Goal: Information Seeking & Learning: Check status

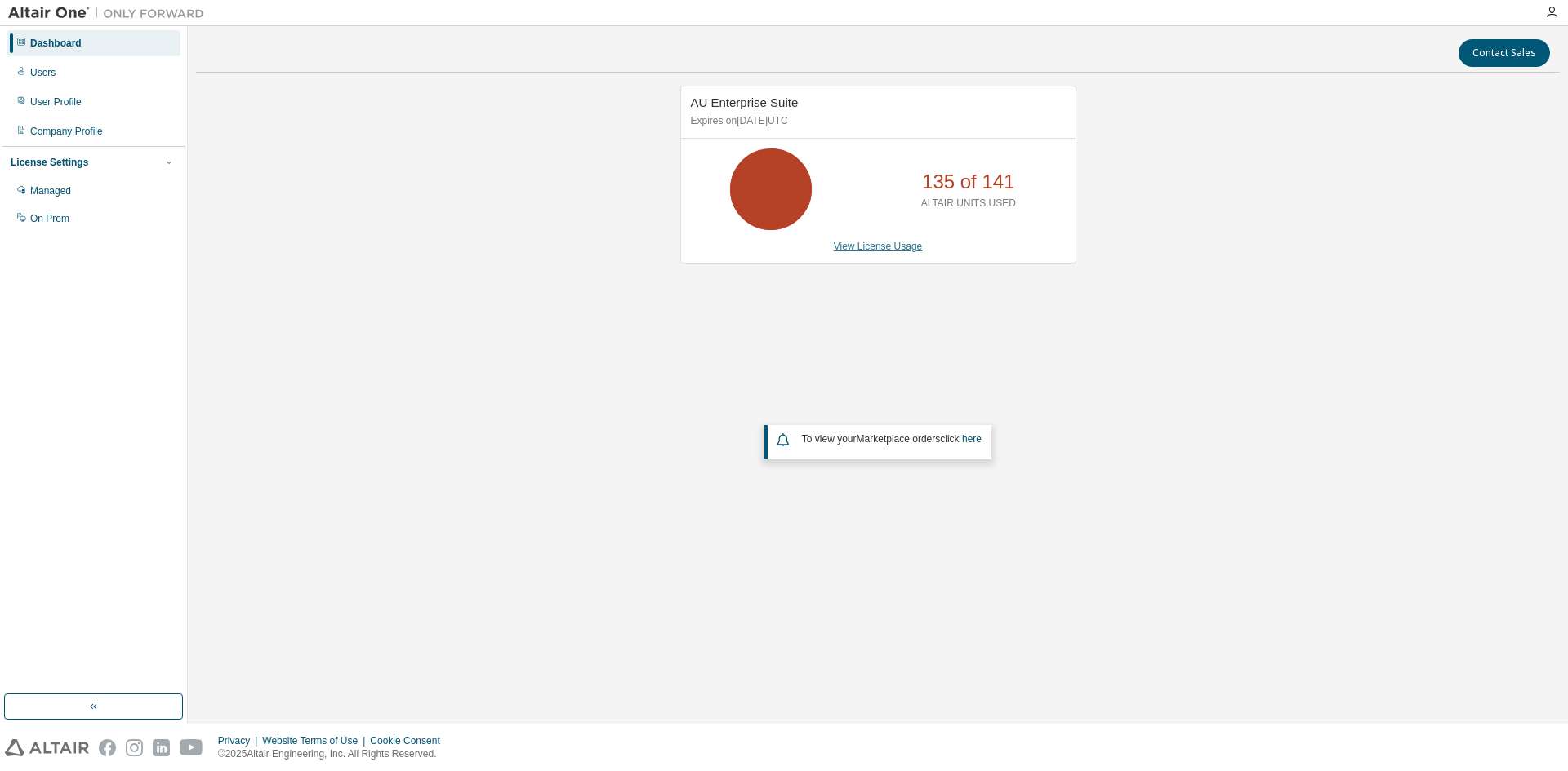
click at [889, 251] on link "View License Usage" at bounding box center [878, 246] width 89 height 11
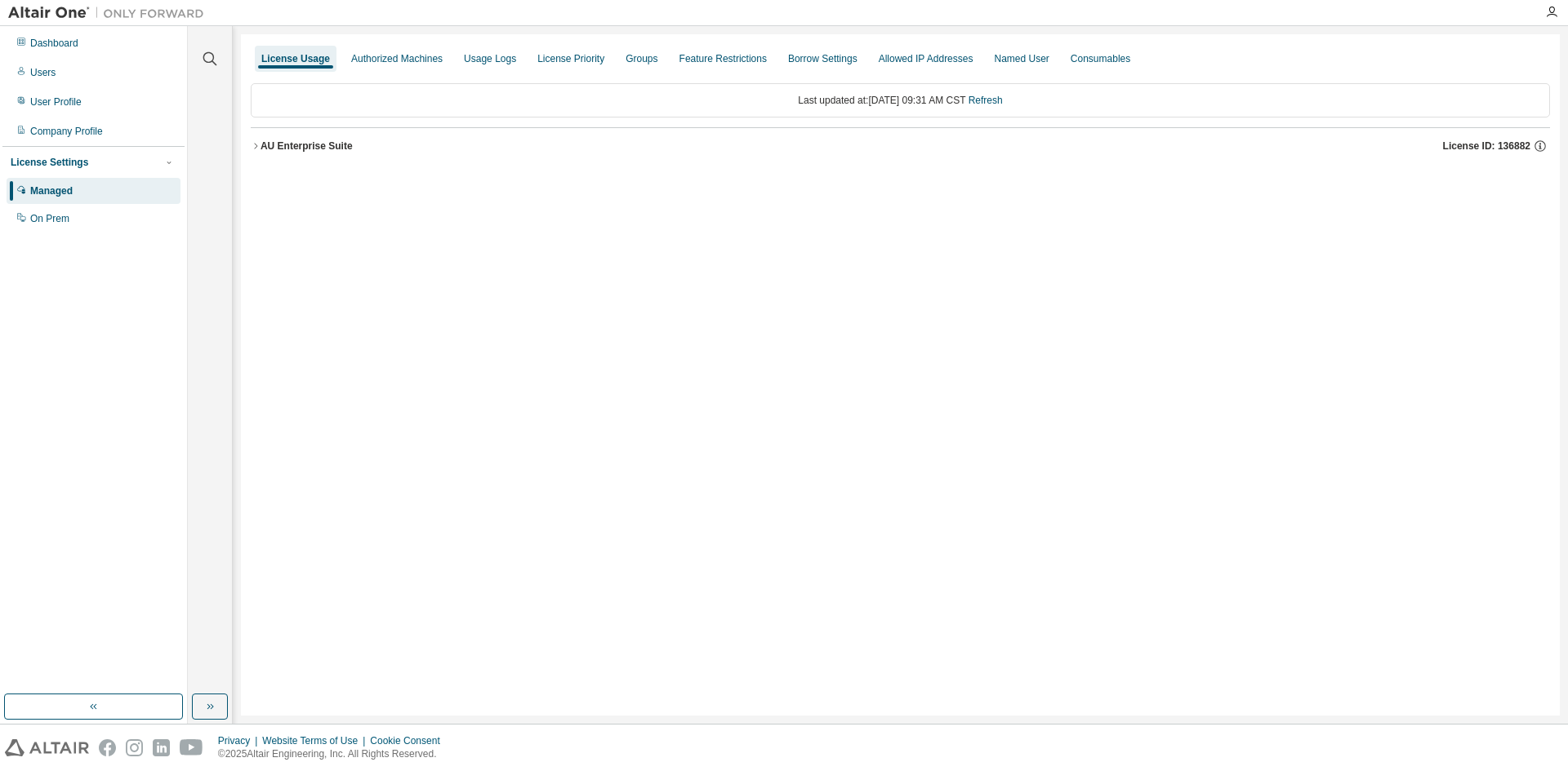
click at [255, 146] on icon "button" at bounding box center [255, 146] width 10 height 10
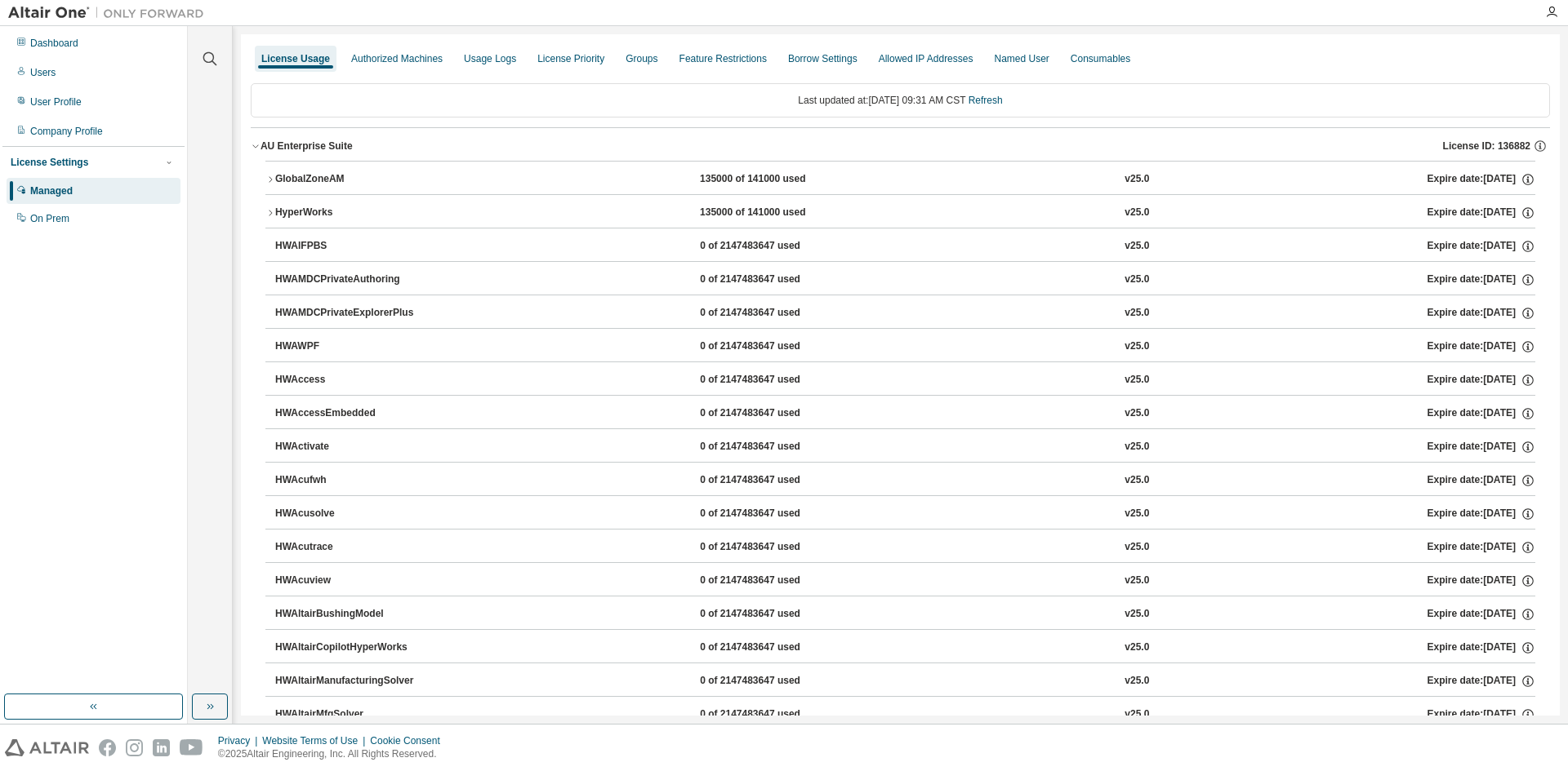
click at [268, 180] on icon "button" at bounding box center [269, 179] width 10 height 10
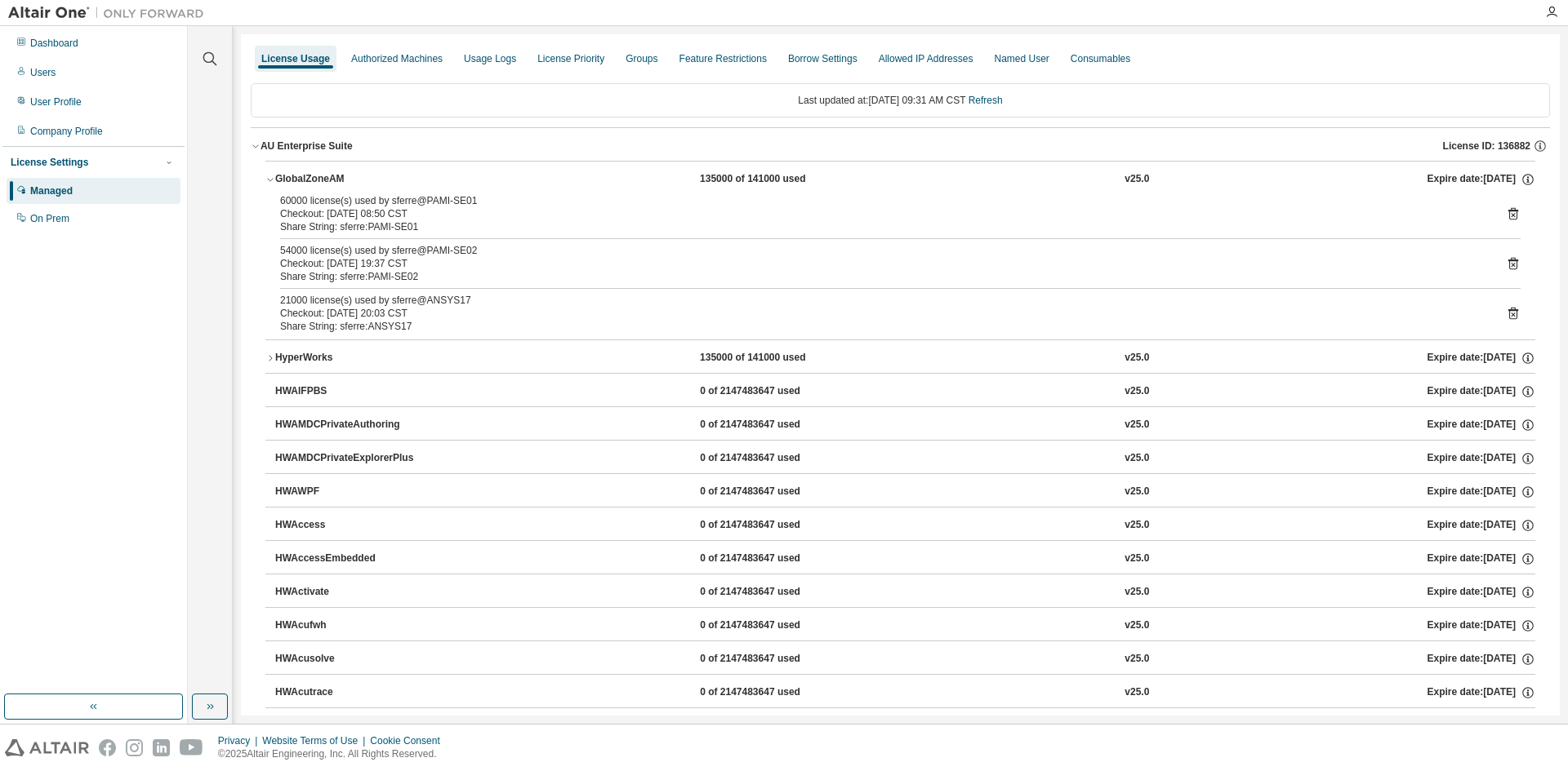
click at [268, 358] on icon "button" at bounding box center [269, 358] width 10 height 10
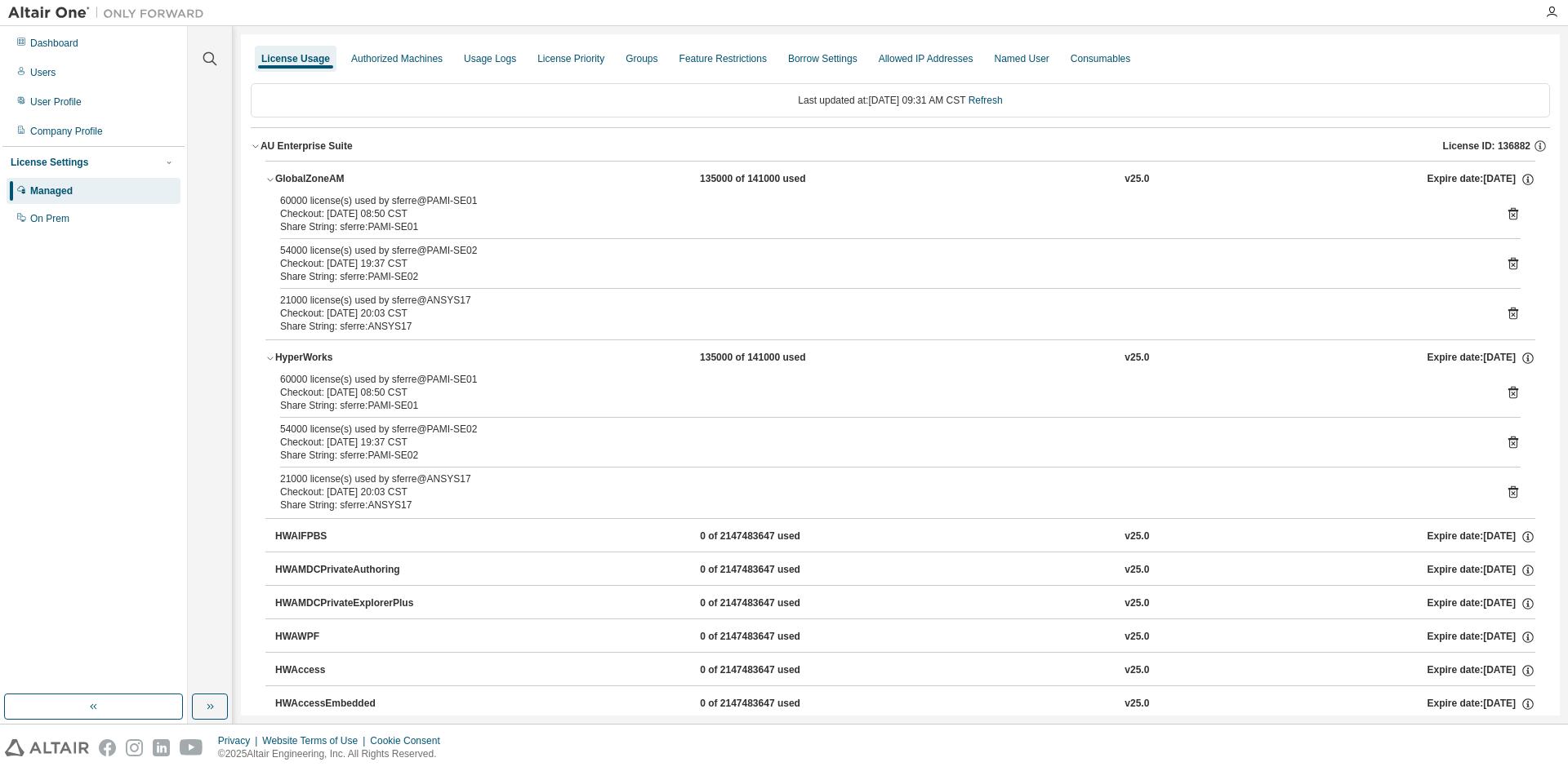
click at [1344, 274] on div "Share String: sferre:PAMI-SE02" at bounding box center [880, 276] width 1201 height 13
click at [1506, 263] on icon at bounding box center [1513, 263] width 15 height 15
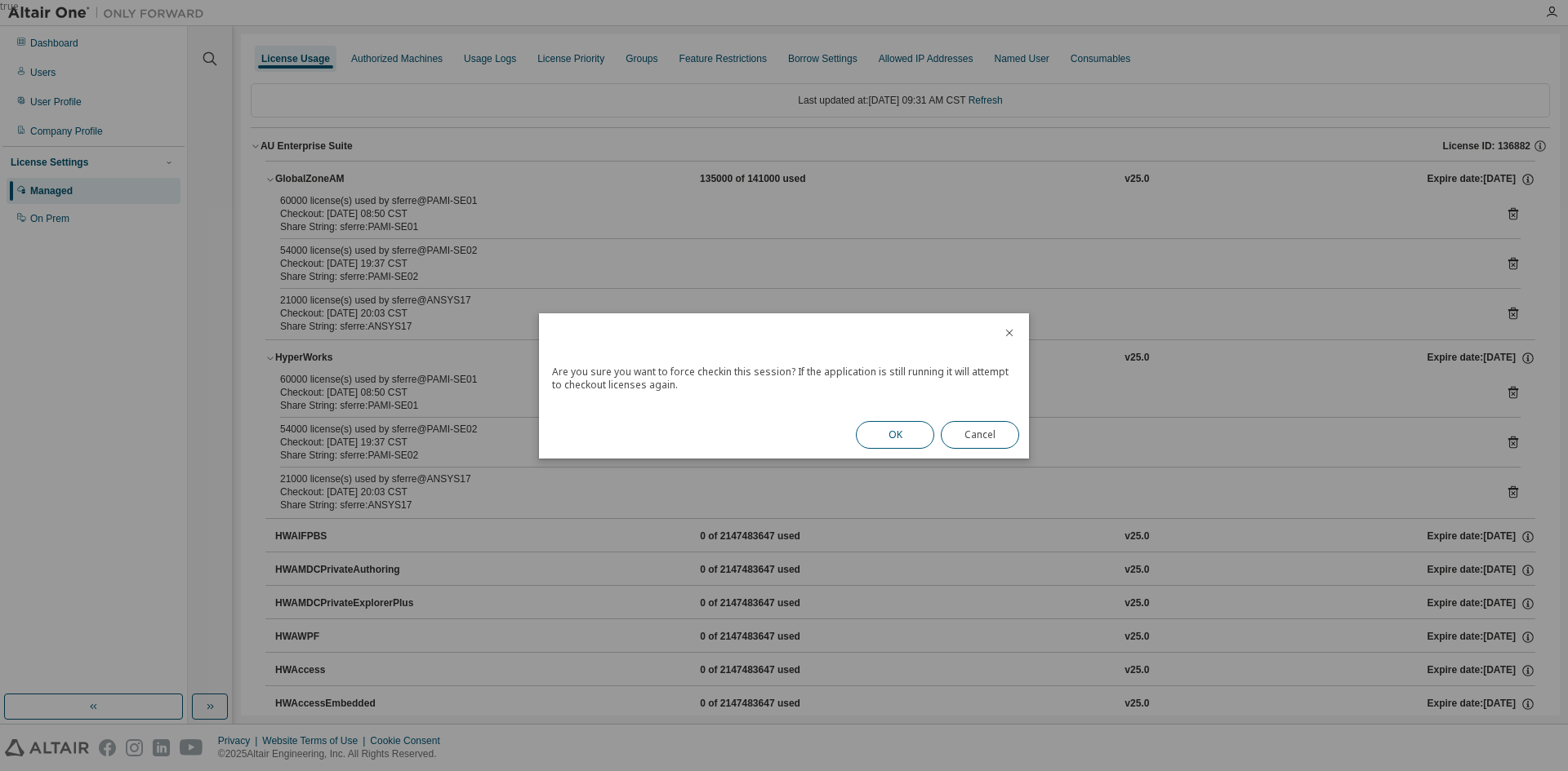
click at [905, 434] on button "OK" at bounding box center [895, 435] width 79 height 28
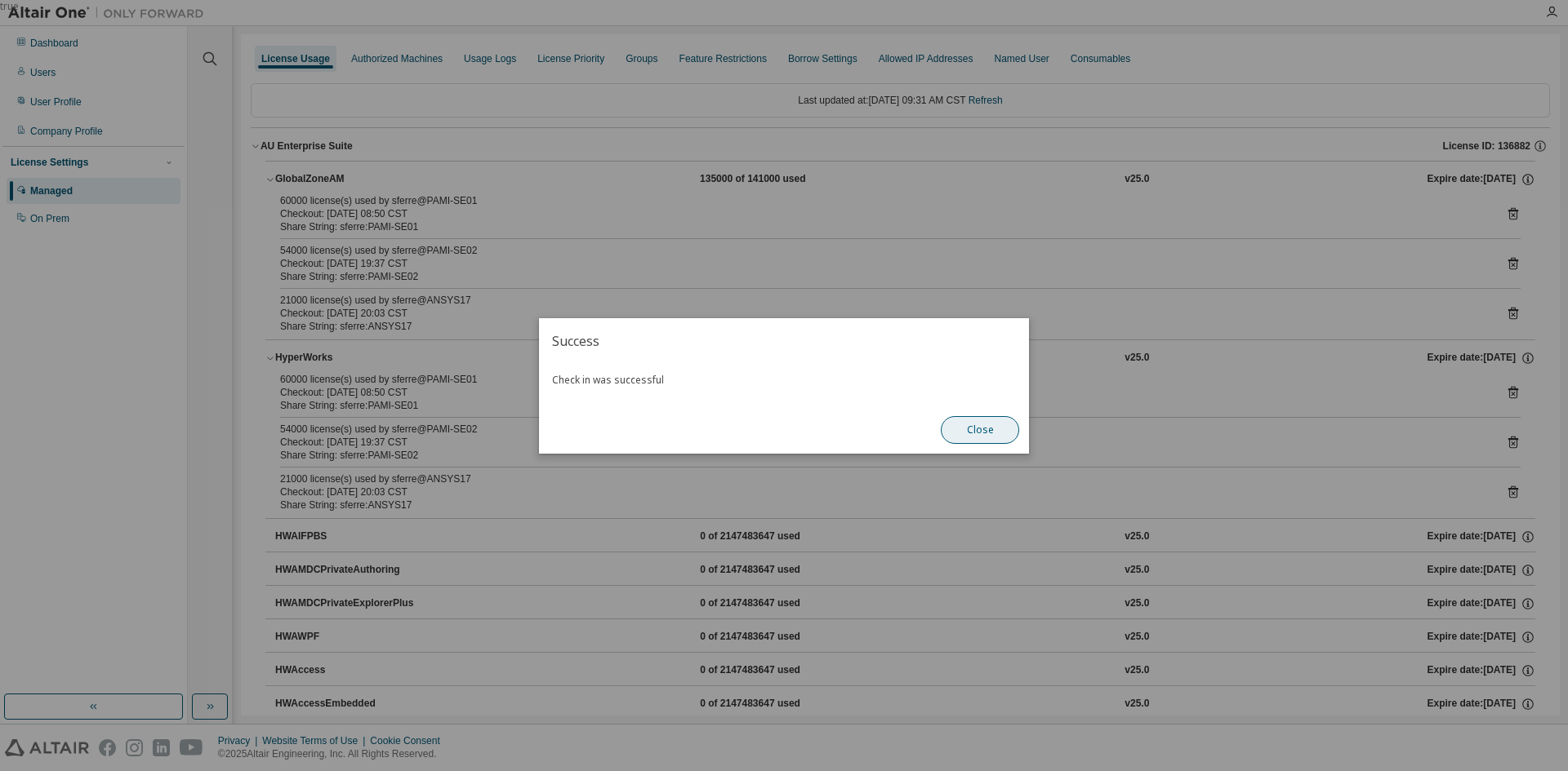
click at [992, 429] on button "Close" at bounding box center [980, 430] width 79 height 28
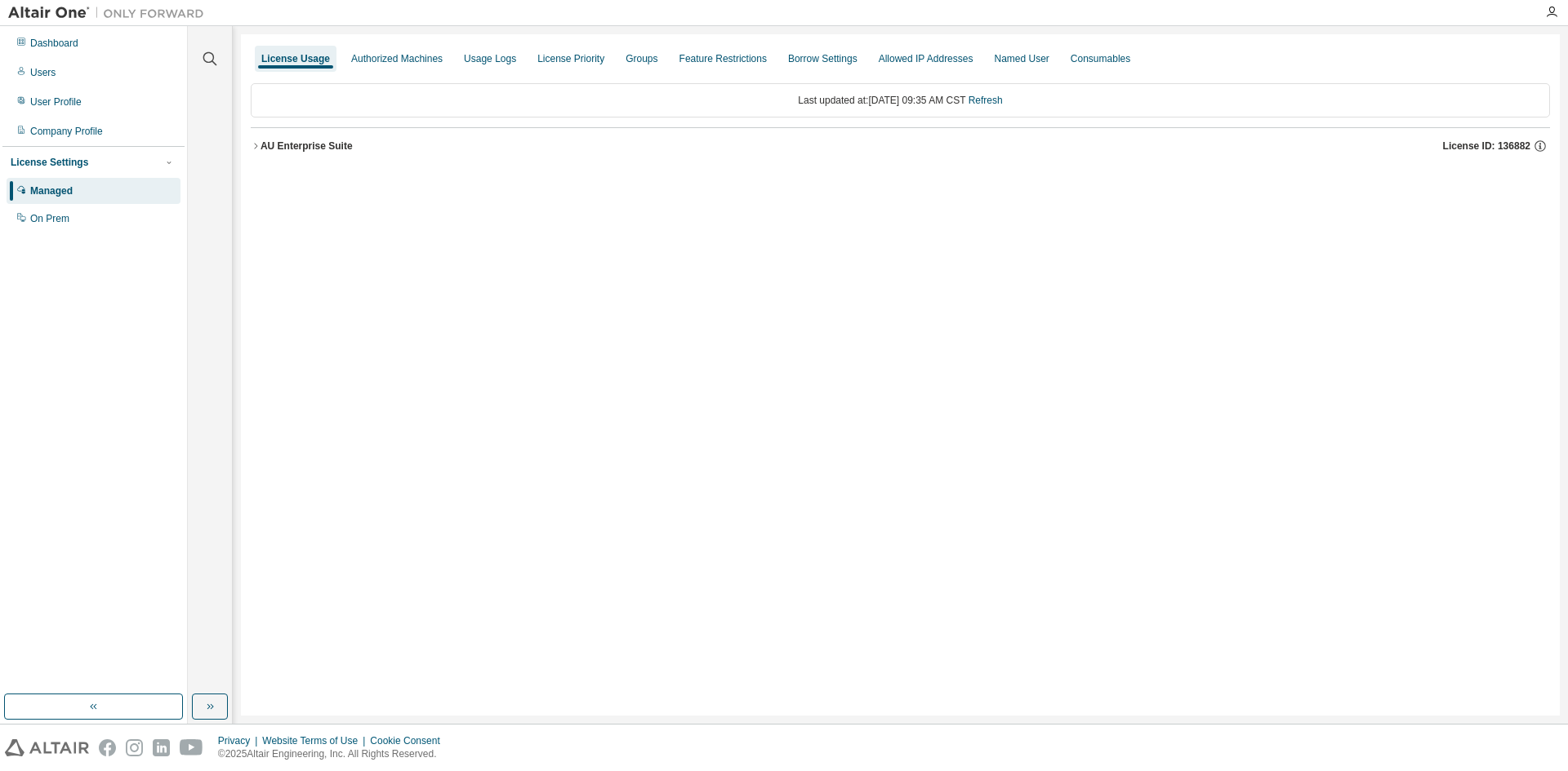
click at [253, 144] on icon "button" at bounding box center [255, 146] width 10 height 10
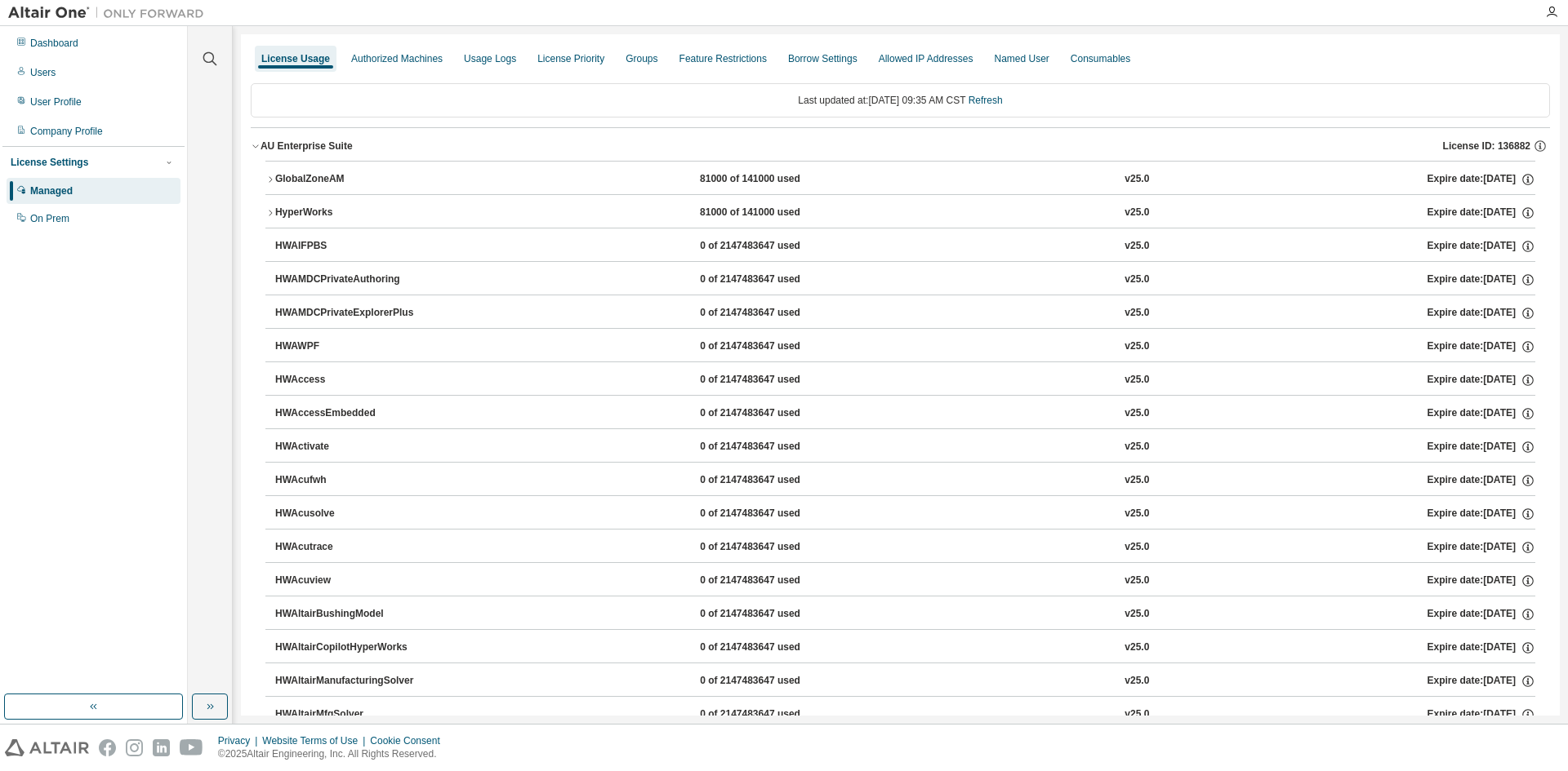
click at [272, 177] on icon "button" at bounding box center [269, 179] width 10 height 10
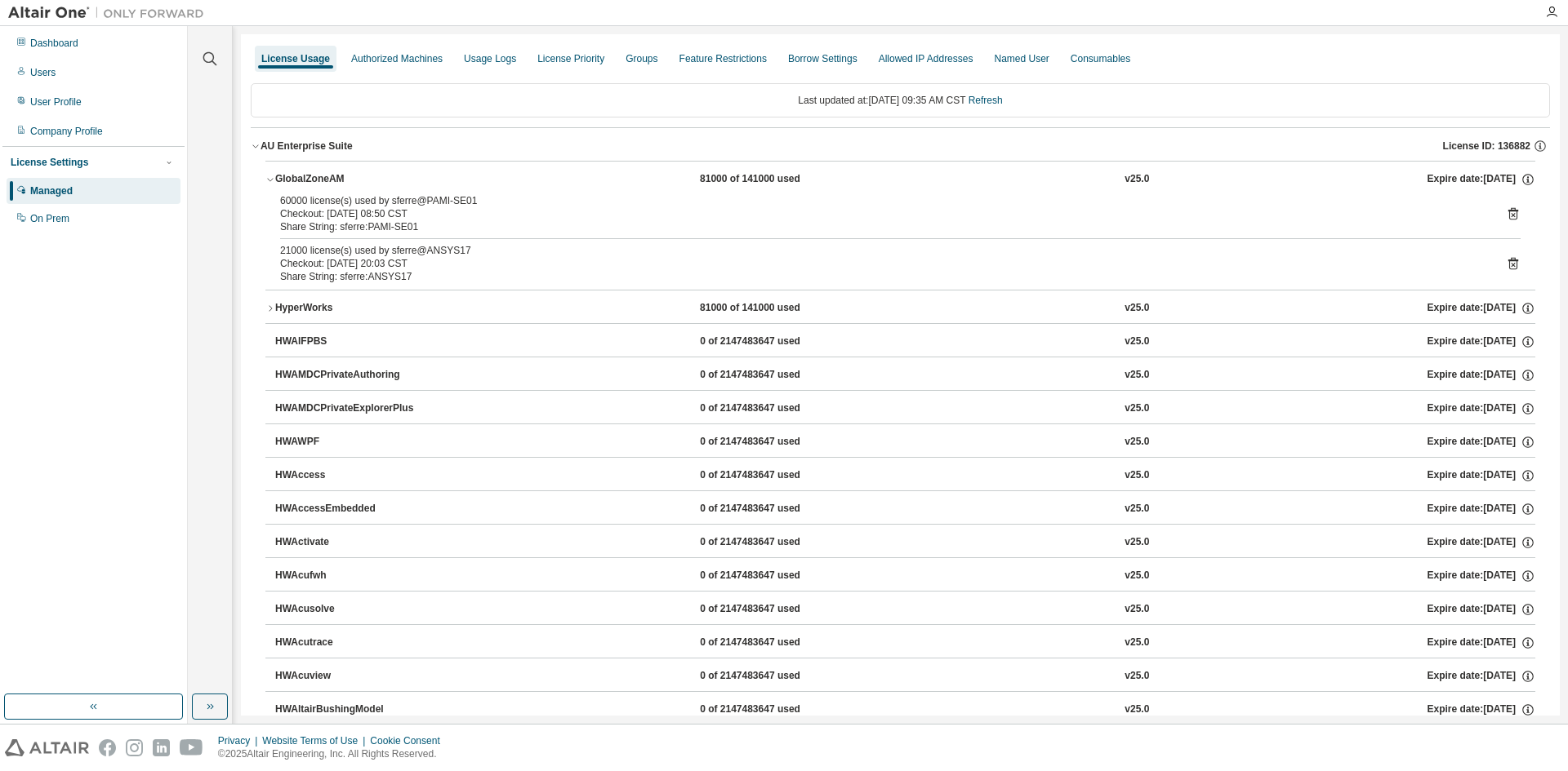
click at [269, 309] on icon "button" at bounding box center [269, 308] width 10 height 10
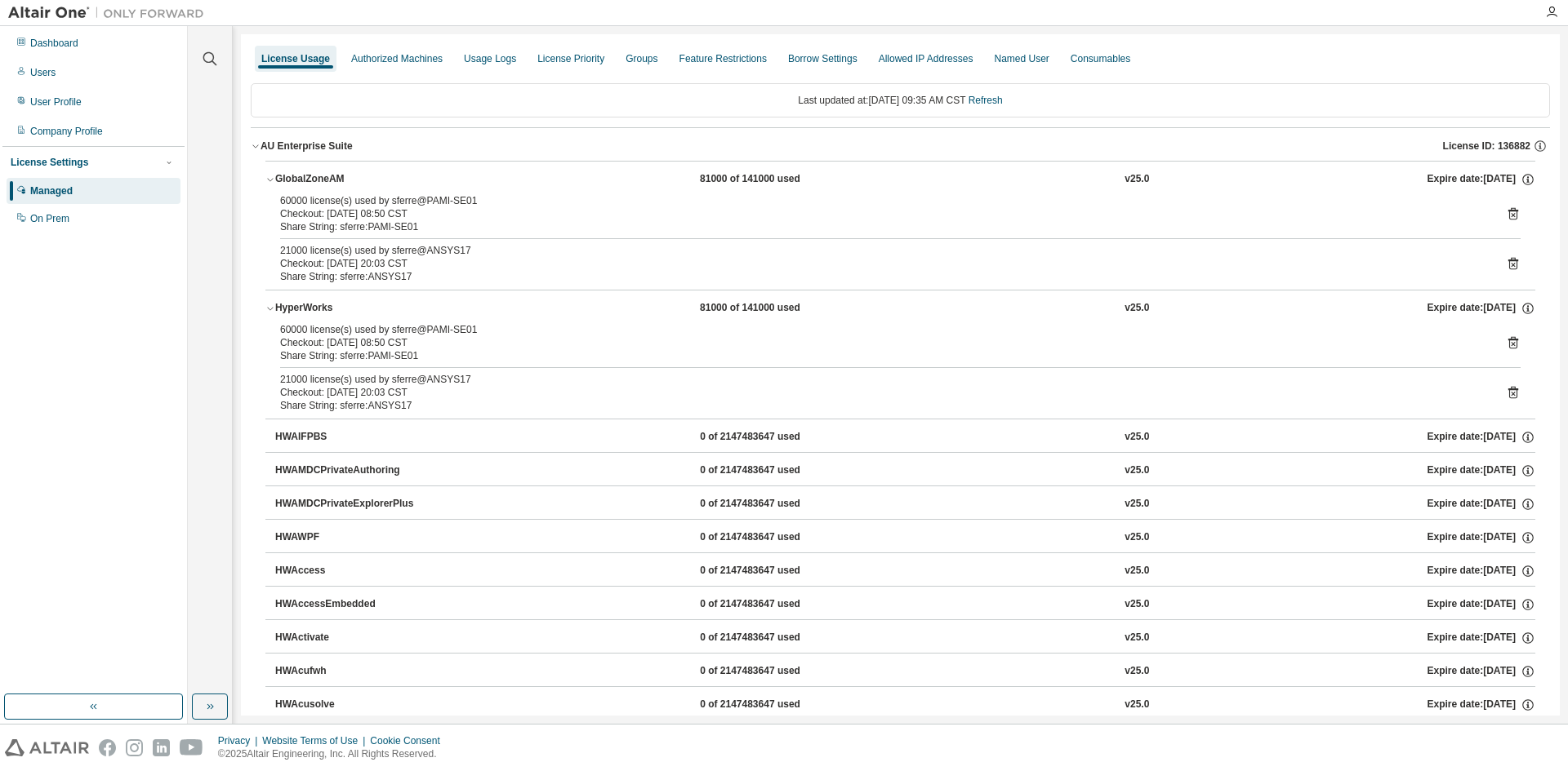
click at [252, 147] on icon "button" at bounding box center [255, 146] width 10 height 10
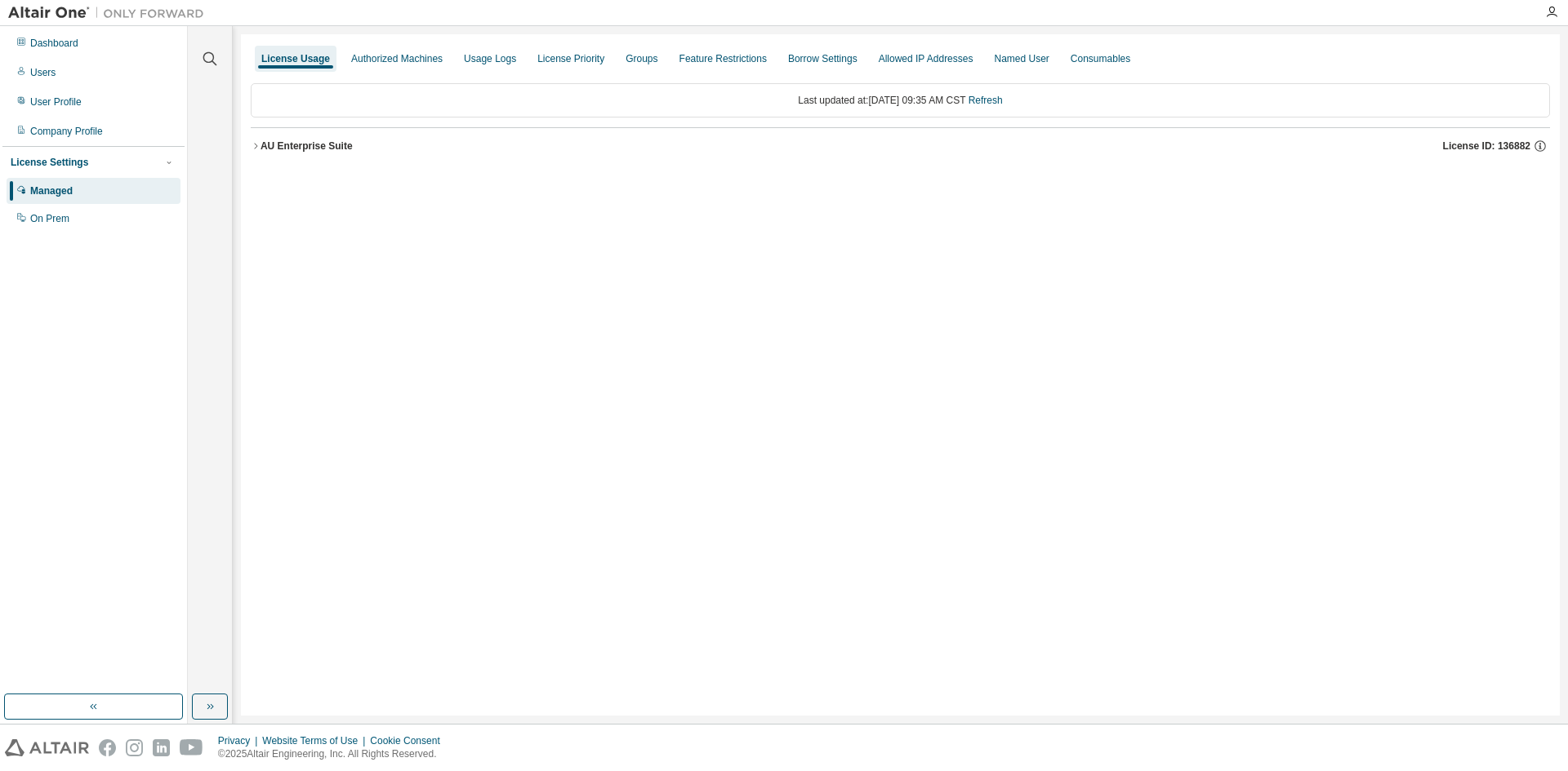
click at [609, 388] on div "License Usage Authorized Machines Usage Logs License Priority Groups Feature Re…" at bounding box center [900, 375] width 1319 height 682
click at [402, 55] on div "Authorized Machines" at bounding box center [396, 59] width 92 height 13
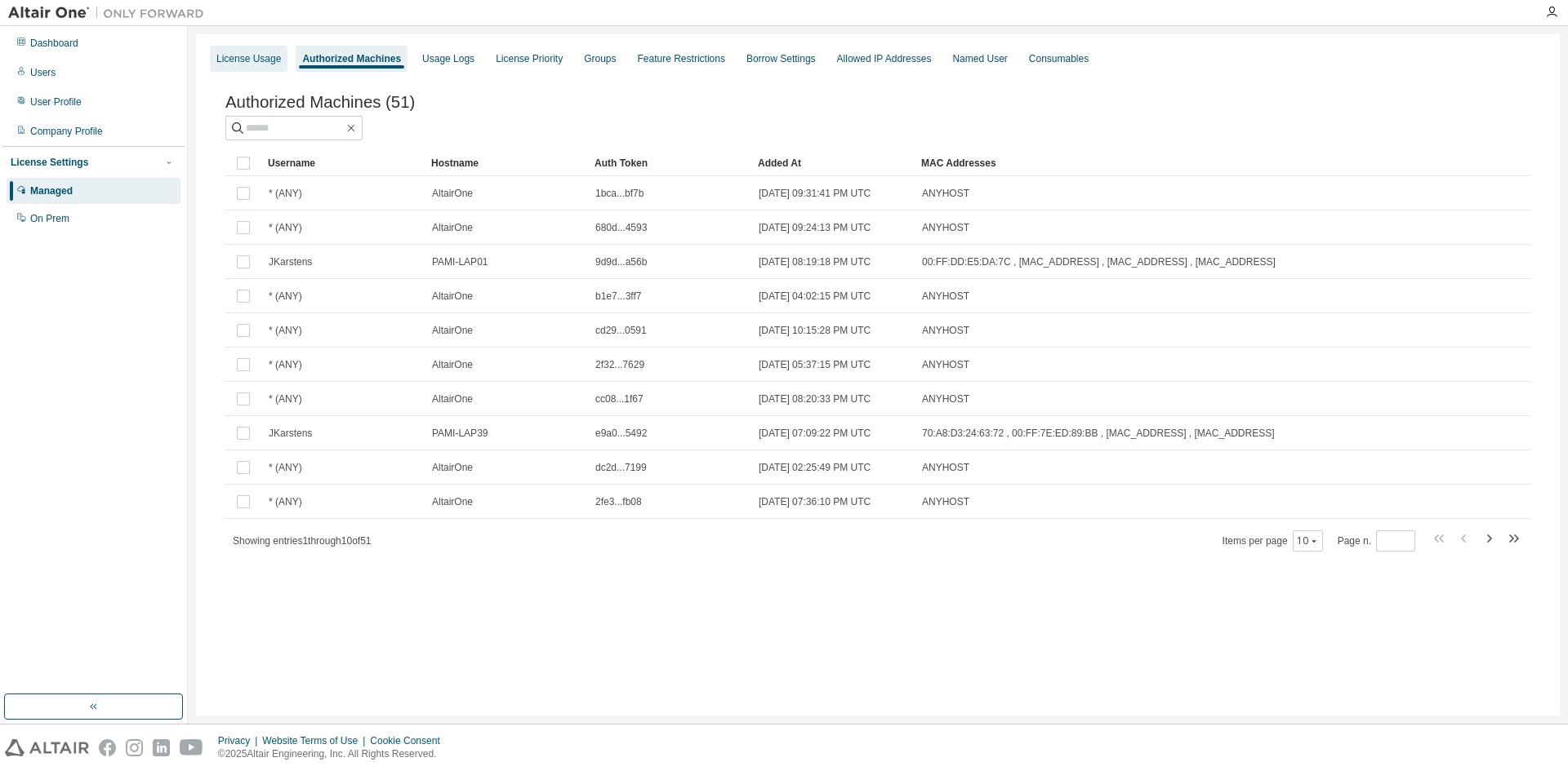
click at [245, 56] on div "License Usage" at bounding box center [248, 59] width 65 height 13
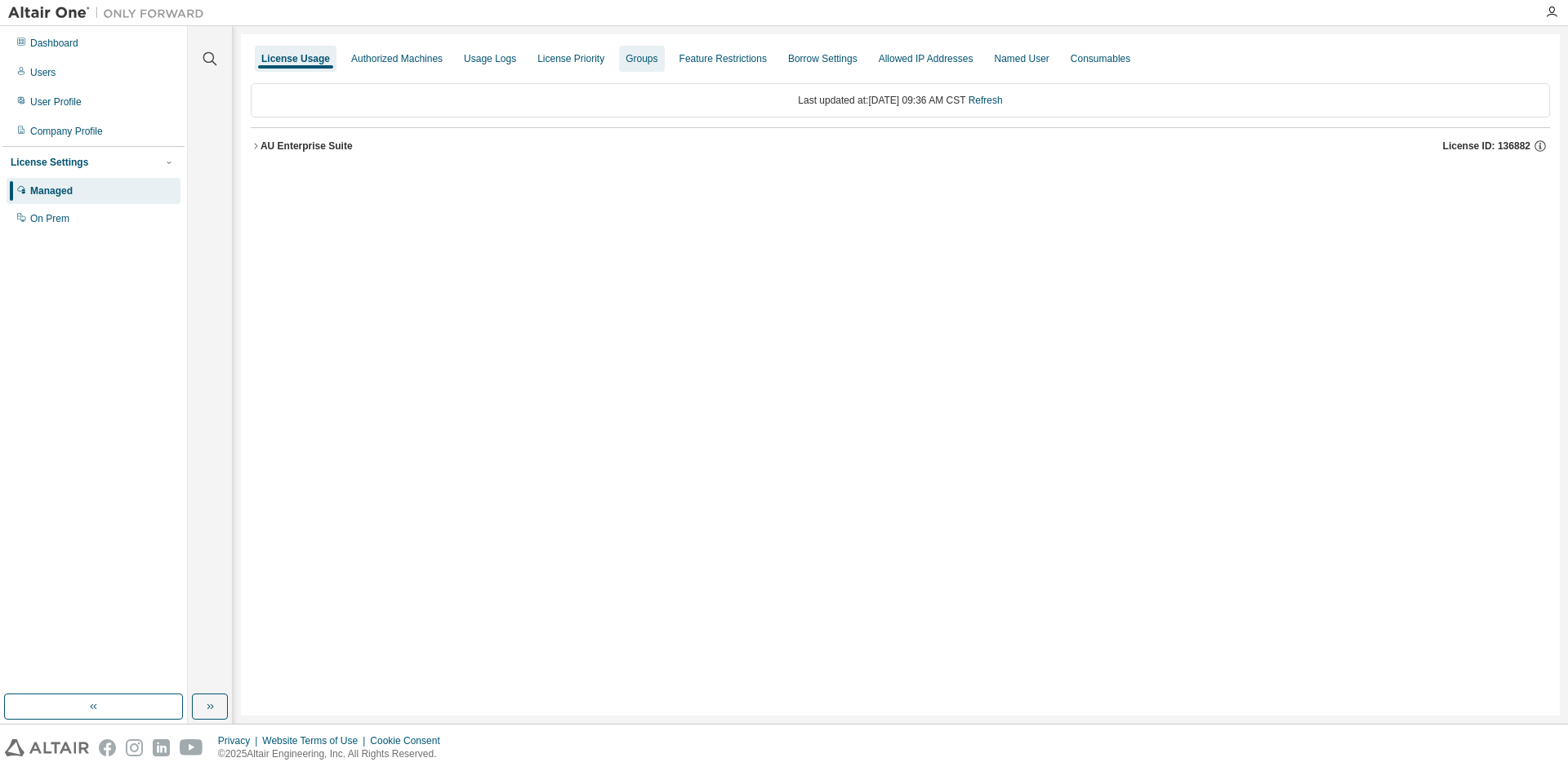
click at [640, 60] on div "Groups" at bounding box center [641, 59] width 31 height 13
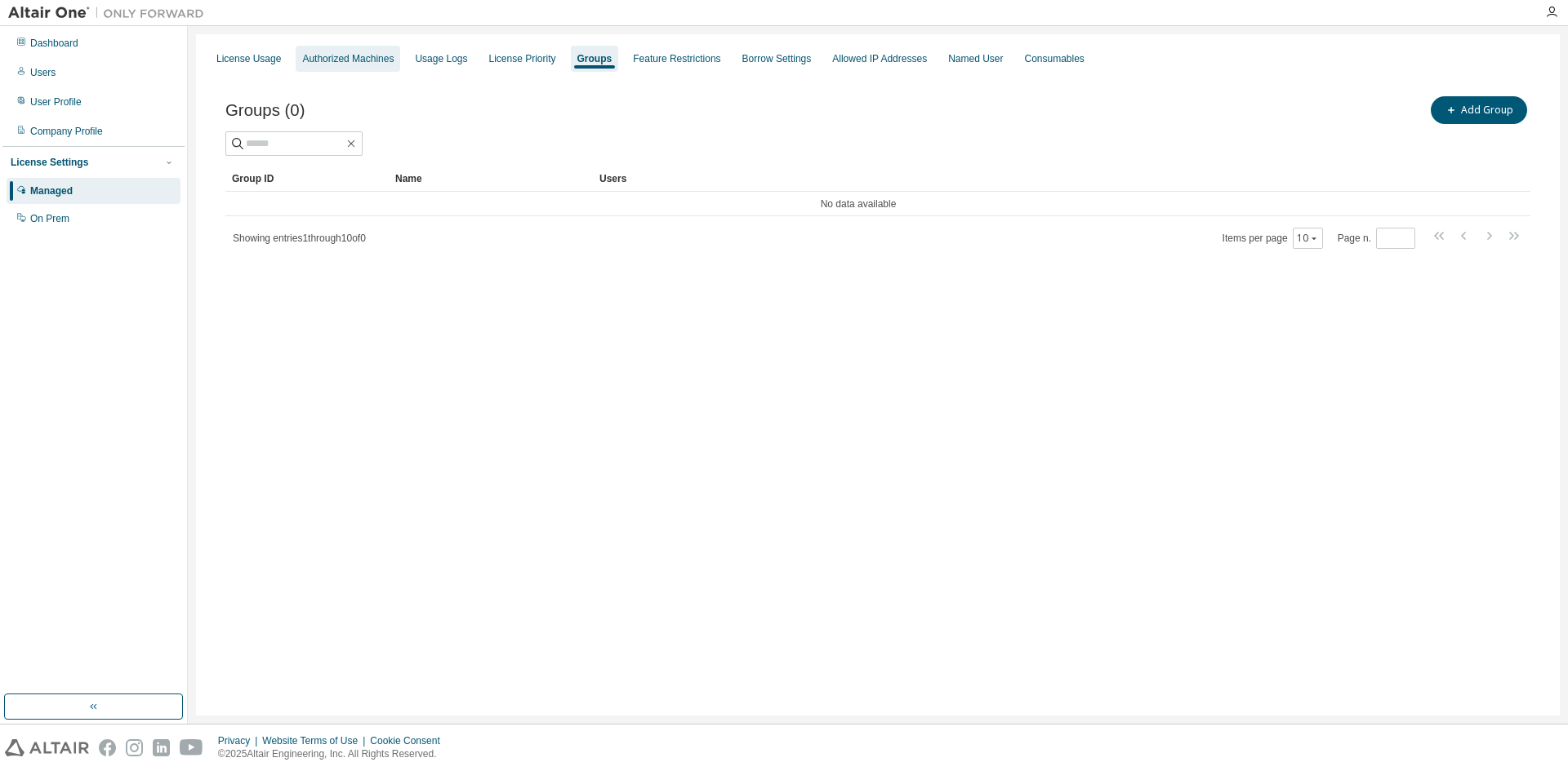
click at [338, 59] on div "Authorized Machines" at bounding box center [347, 59] width 92 height 13
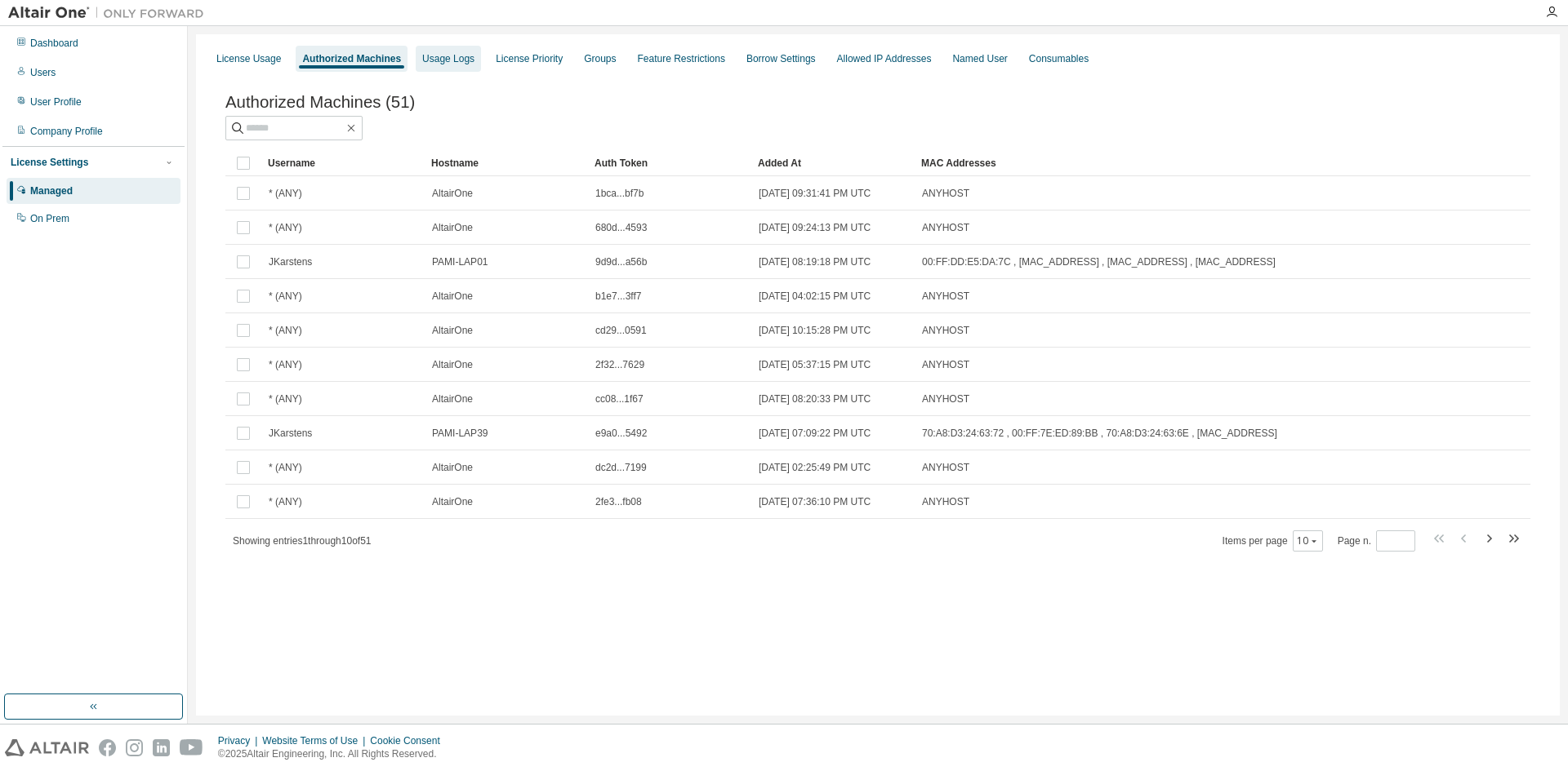
click at [456, 59] on div "Usage Logs" at bounding box center [449, 59] width 52 height 13
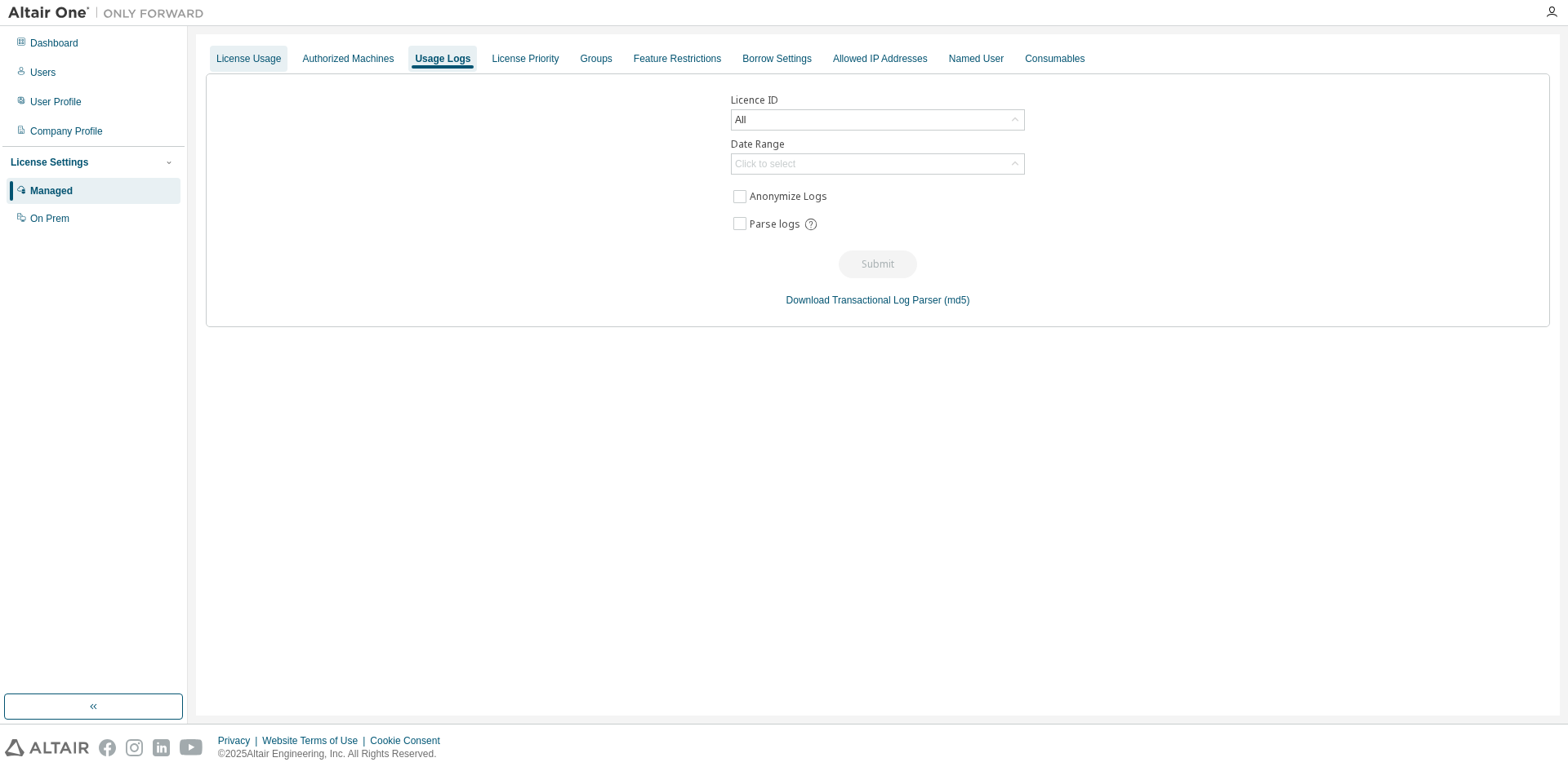
click at [253, 62] on div "License Usage" at bounding box center [248, 59] width 65 height 13
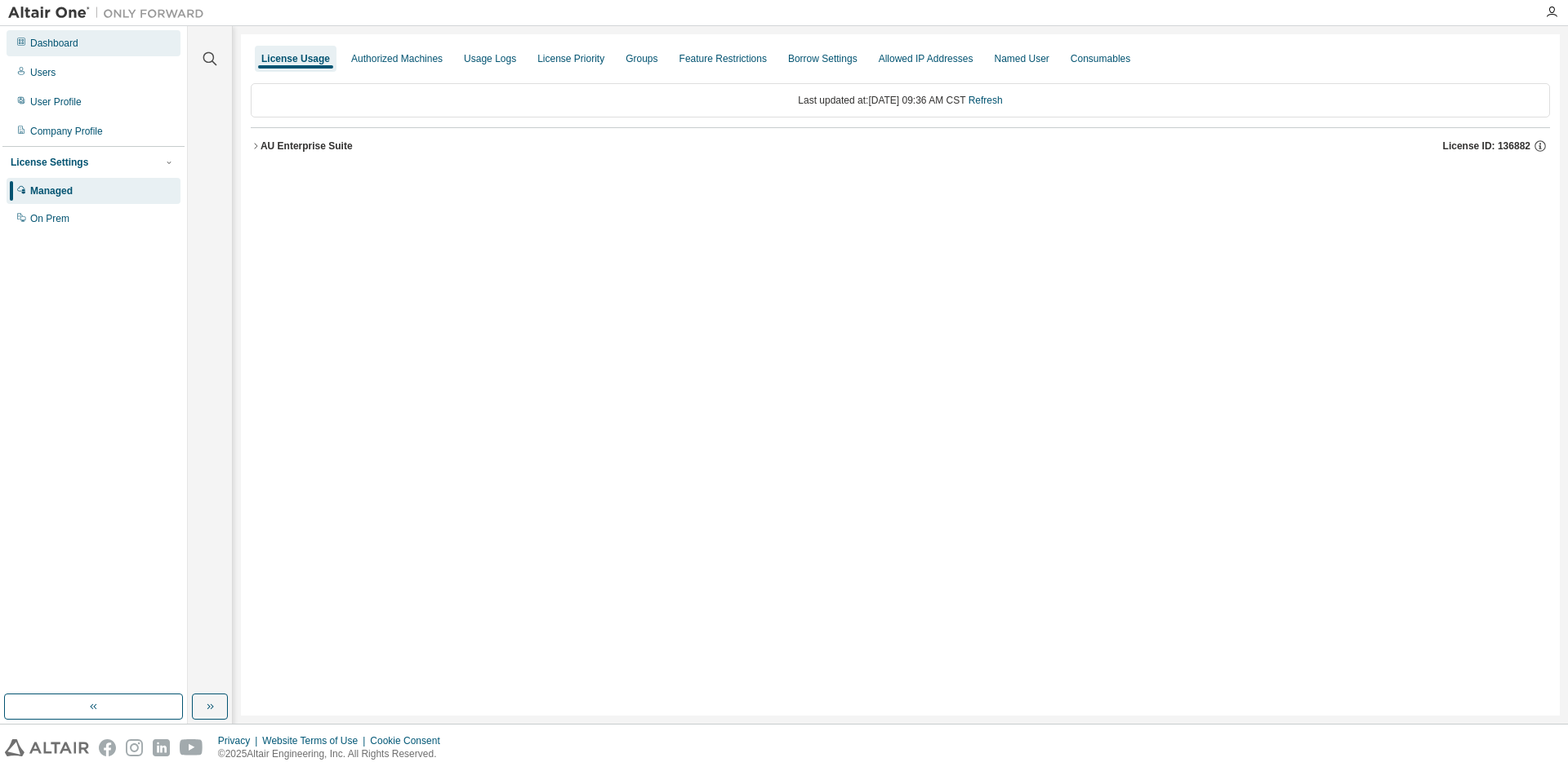
click at [80, 49] on div "Dashboard" at bounding box center [93, 44] width 174 height 26
